Goal: Information Seeking & Learning: Find specific fact

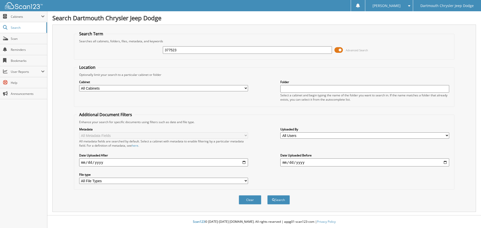
type input "377523"
click at [267, 195] on button "Search" at bounding box center [278, 199] width 23 height 9
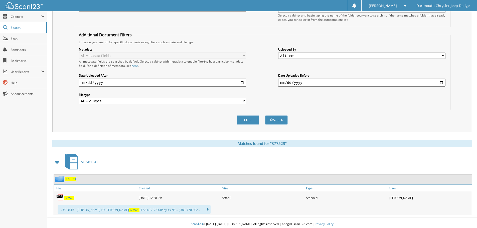
scroll to position [82, 0]
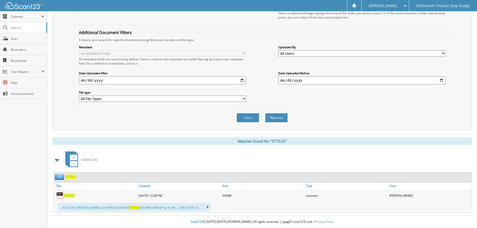
click at [70, 194] on span "377523" at bounding box center [69, 196] width 11 height 4
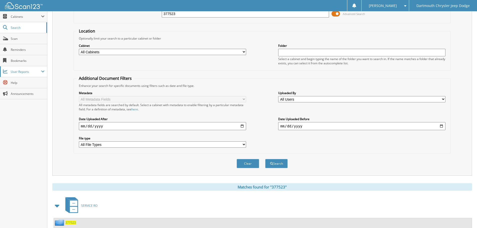
scroll to position [32, 0]
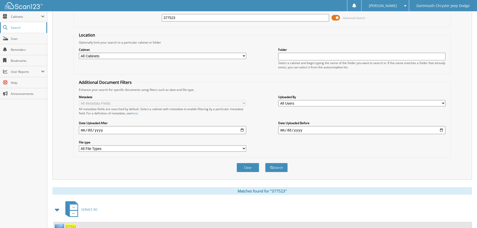
click at [19, 29] on span "Search" at bounding box center [27, 28] width 33 height 4
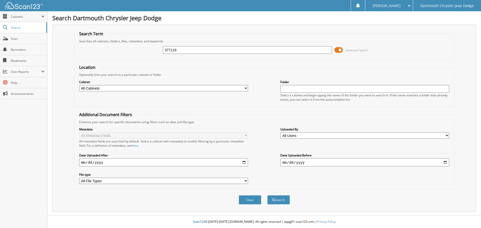
type input "377119"
click at [267, 195] on button "Search" at bounding box center [278, 199] width 23 height 9
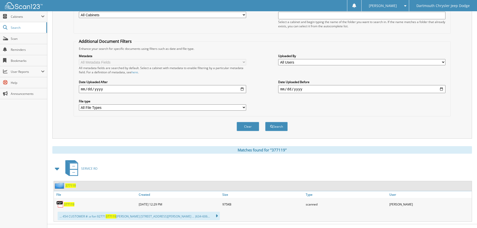
scroll to position [82, 0]
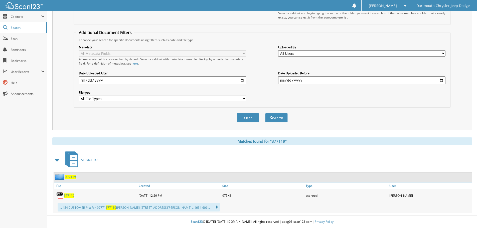
click at [68, 194] on span "377119" at bounding box center [69, 196] width 11 height 4
